Goal: Transaction & Acquisition: Purchase product/service

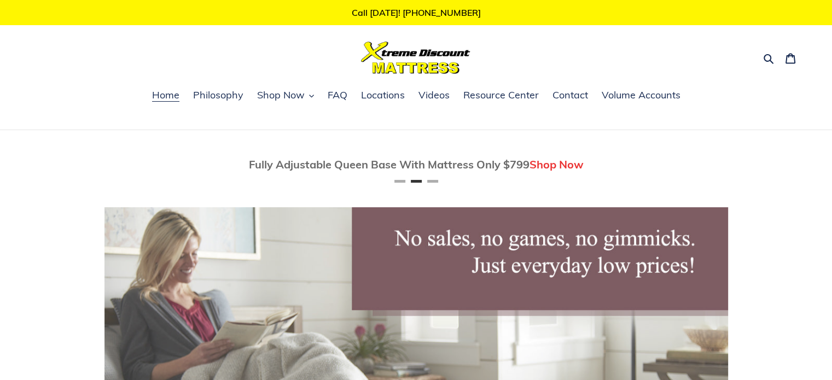
scroll to position [0, 624]
click at [310, 94] on icon "button" at bounding box center [311, 96] width 5 height 5
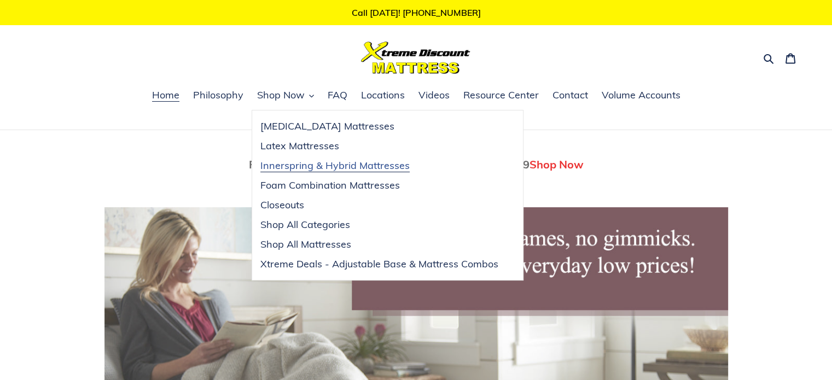
click at [313, 164] on span "Innerspring & Hybrid Mattresses" at bounding box center [334, 165] width 149 height 13
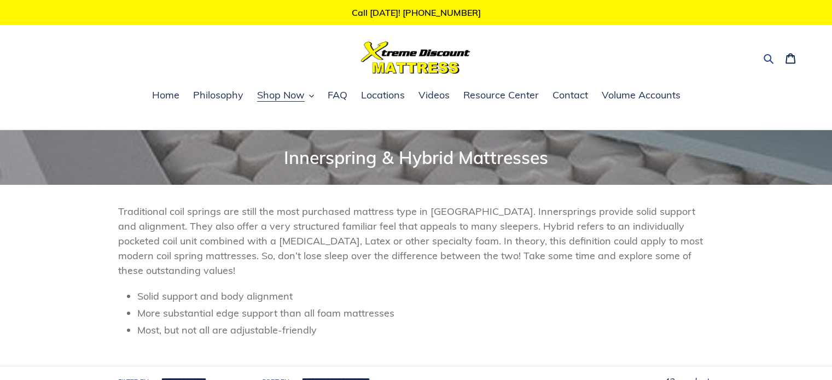
click at [769, 52] on button "Search" at bounding box center [769, 58] width 19 height 16
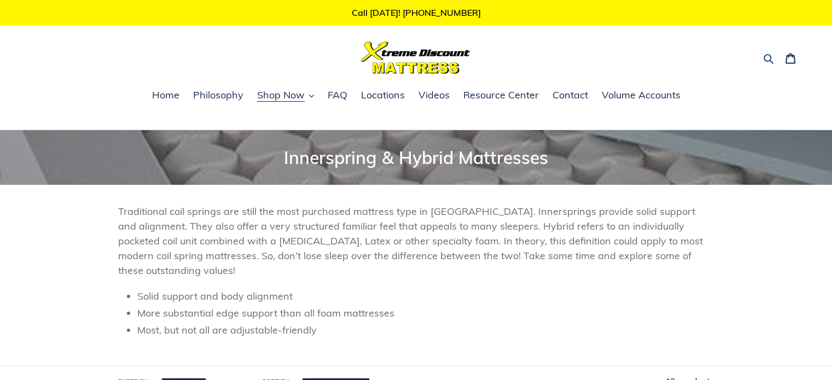
click at [775, 58] on button "Search" at bounding box center [769, 58] width 19 height 16
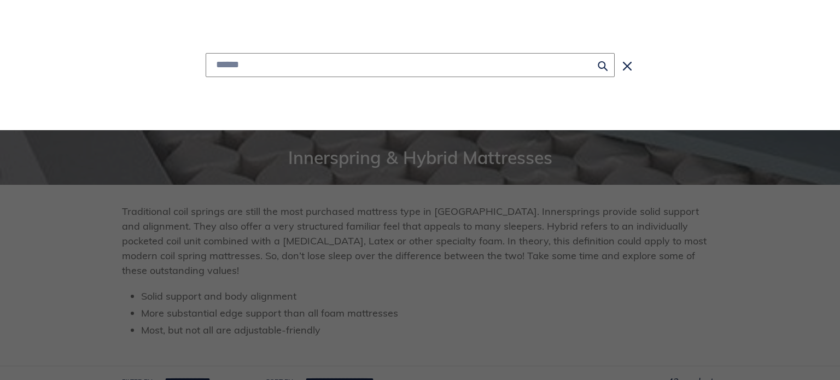
click at [427, 60] on input "Search" at bounding box center [410, 65] width 409 height 24
type input "**********"
click at [206, 77] on button "Search for “california kin”" at bounding box center [410, 92] width 408 height 30
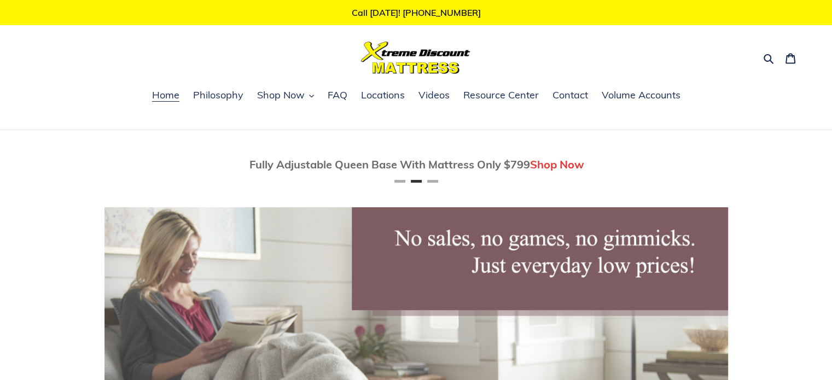
scroll to position [0, 624]
click at [311, 96] on icon "button" at bounding box center [311, 96] width 4 height 3
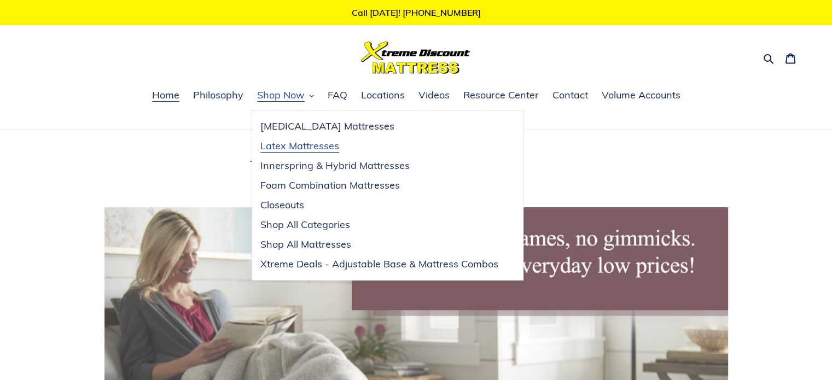
scroll to position [0, 0]
click at [318, 168] on span "Innerspring & Hybrid Mattresses" at bounding box center [334, 165] width 149 height 13
